Goal: Transaction & Acquisition: Purchase product/service

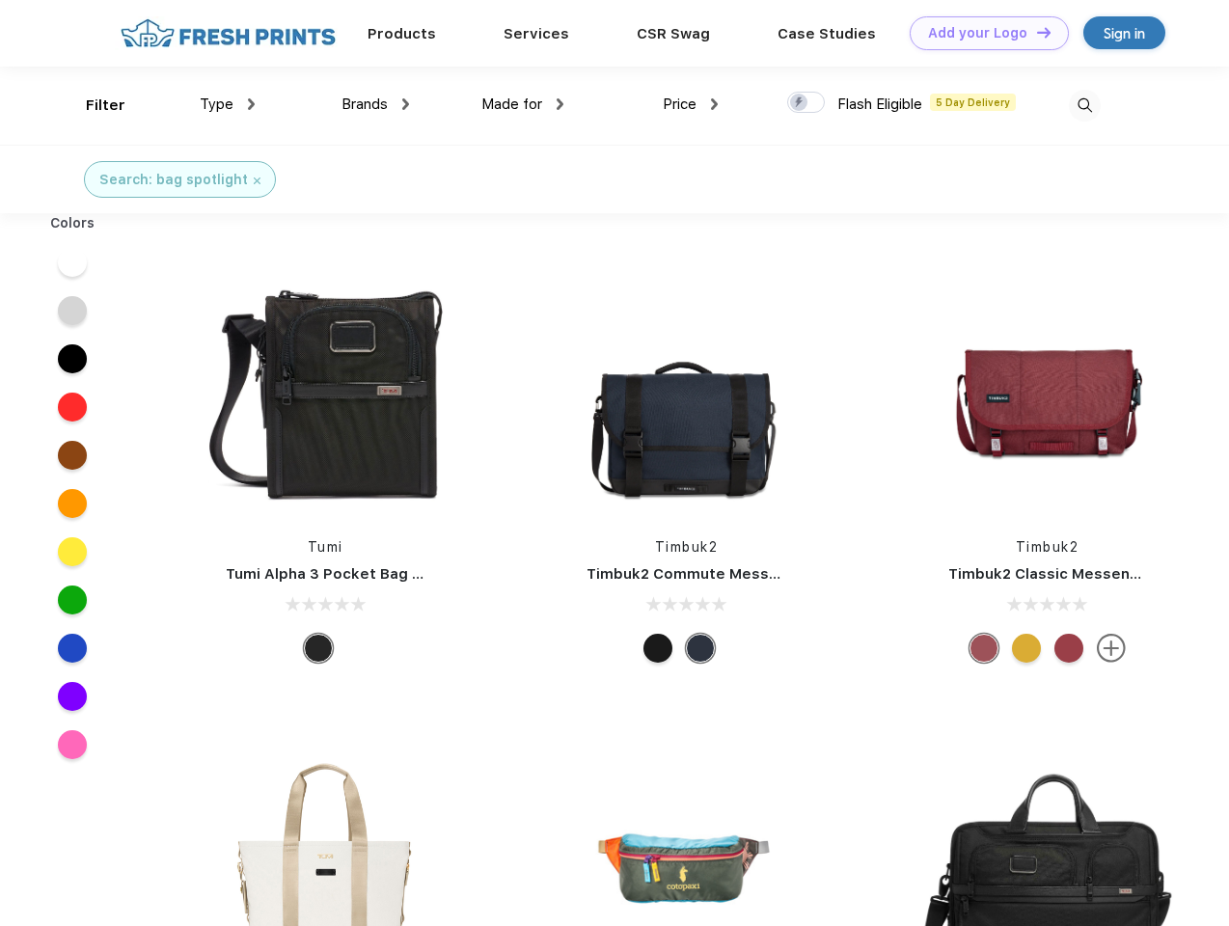
click at [982, 33] on link "Add your Logo Design Tool" at bounding box center [989, 33] width 159 height 34
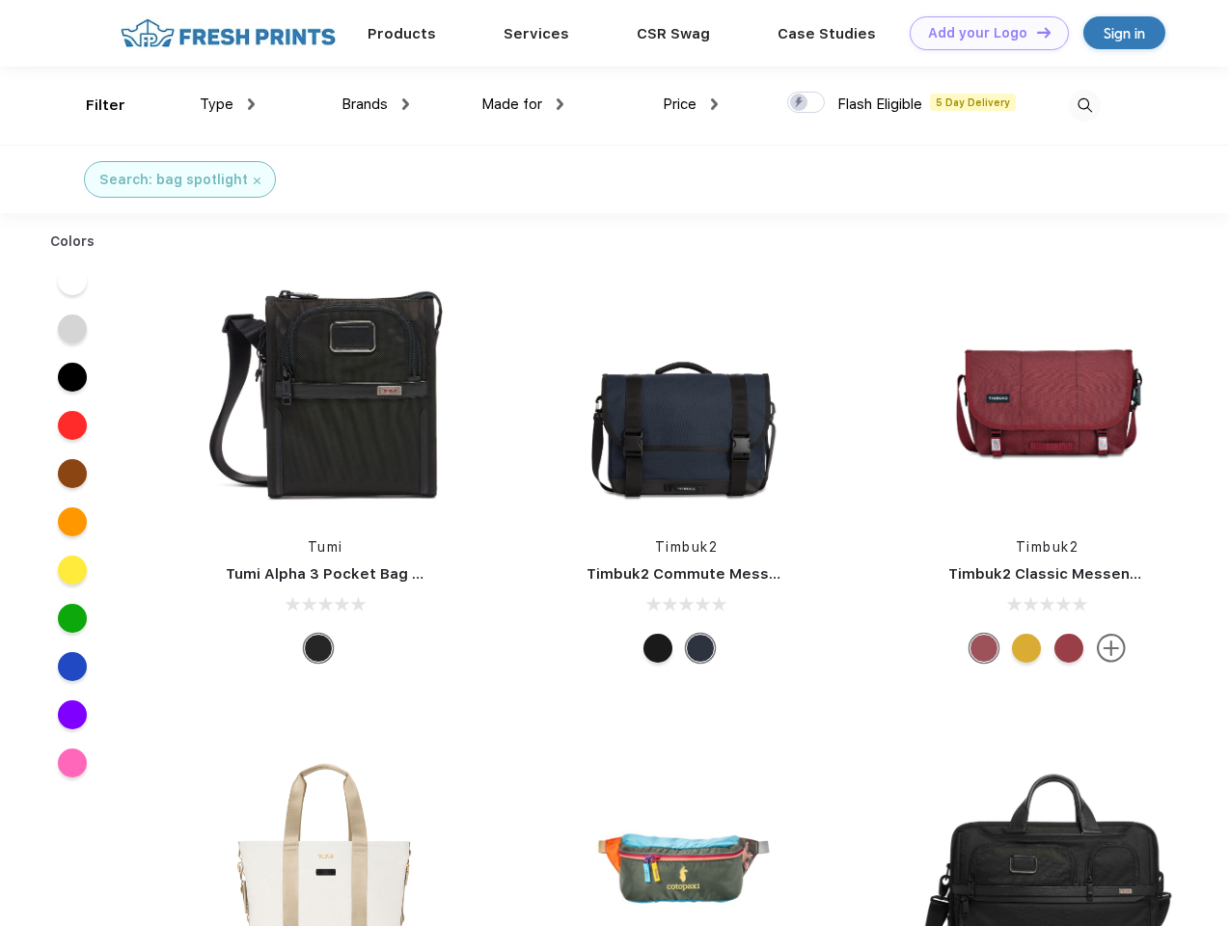
click at [0, 0] on div "Design Tool" at bounding box center [0, 0] width 0 height 0
click at [1035, 32] on link "Add your Logo Design Tool" at bounding box center [989, 33] width 159 height 34
click at [93, 105] on div "Filter" at bounding box center [106, 106] width 40 height 22
click at [228, 104] on span "Type" at bounding box center [217, 103] width 34 height 17
click at [375, 104] on span "Brands" at bounding box center [364, 103] width 46 height 17
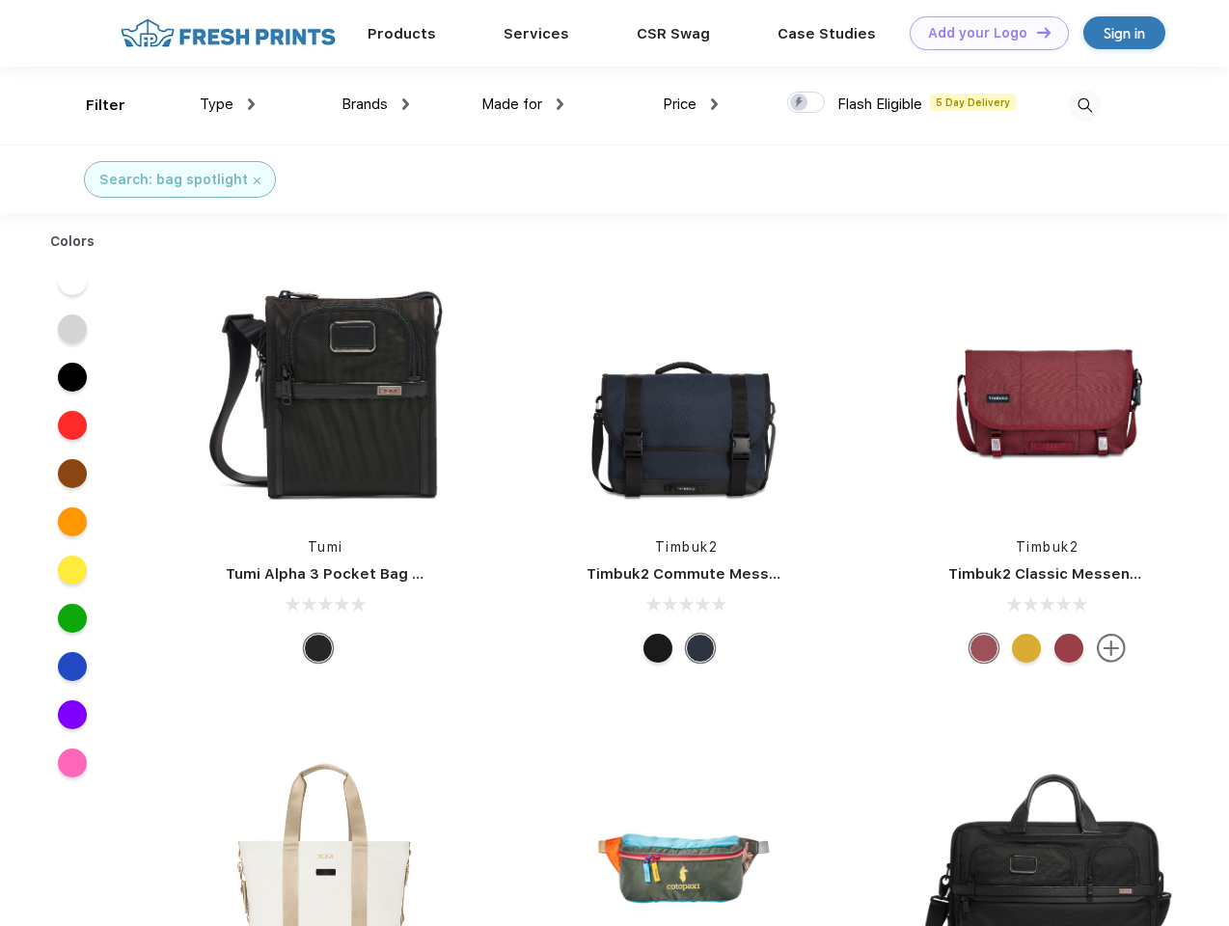
click at [523, 104] on span "Made for" at bounding box center [511, 103] width 61 height 17
click at [691, 104] on span "Price" at bounding box center [680, 103] width 34 height 17
click at [806, 103] on div at bounding box center [806, 102] width 38 height 21
click at [800, 103] on input "checkbox" at bounding box center [793, 97] width 13 height 13
click at [1084, 105] on img at bounding box center [1085, 106] width 32 height 32
